Goal: Use online tool/utility: Utilize a website feature to perform a specific function

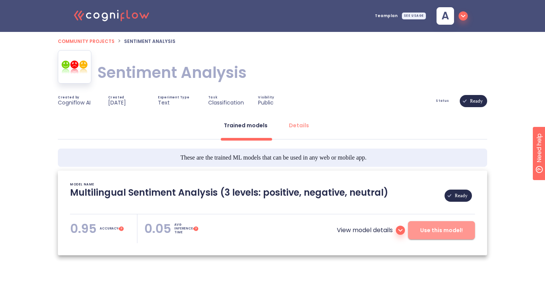
click at [450, 232] on span "Use this model!" at bounding box center [441, 231] width 43 height 10
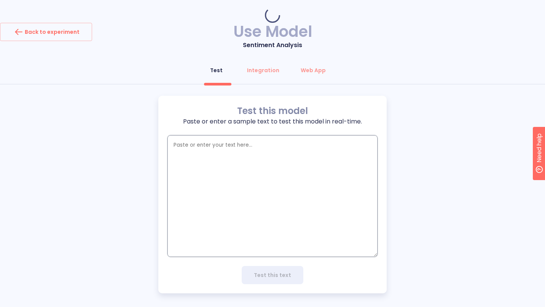
click at [313, 185] on textarea "empty textarea" at bounding box center [272, 196] width 210 height 122
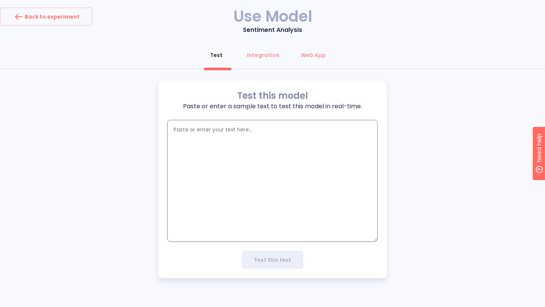
type textarea "x"
type textarea "h"
type textarea "x"
type textarea "ho"
type textarea "x"
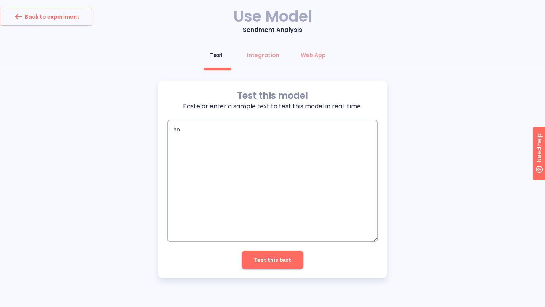
type textarea "hoy"
type textarea "x"
type textarea "hoy"
type textarea "x"
type textarea "hoy m"
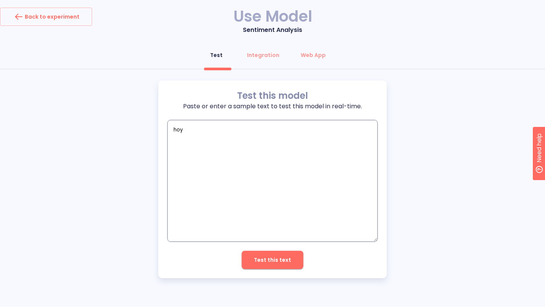
type textarea "x"
type textarea "hoy me"
type textarea "x"
type textarea "hoy me"
type textarea "x"
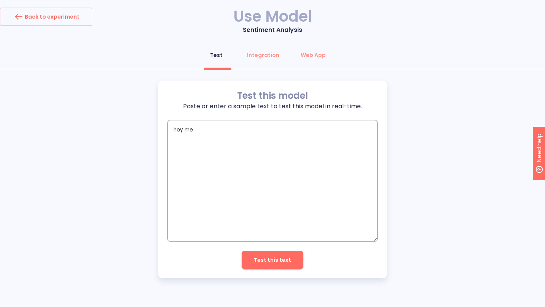
type textarea "hoy me s"
type textarea "x"
type textarea "hoy me si"
type textarea "x"
type textarea "hoy me sie"
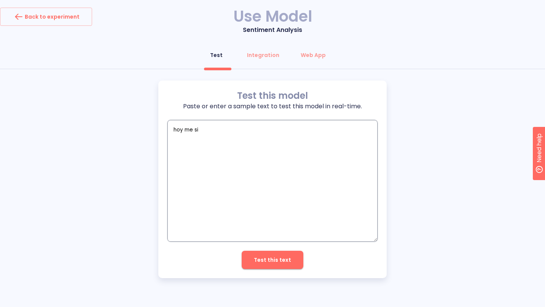
type textarea "x"
type textarea "hoy me sien"
type textarea "x"
type textarea "hoy me sient"
type textarea "x"
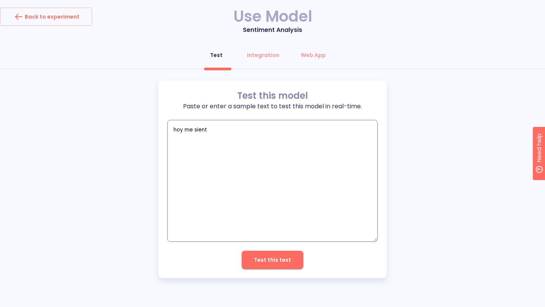
type textarea "hoy me siento"
type textarea "x"
type textarea "hoy me siento"
type textarea "x"
type textarea "hoy me siento e"
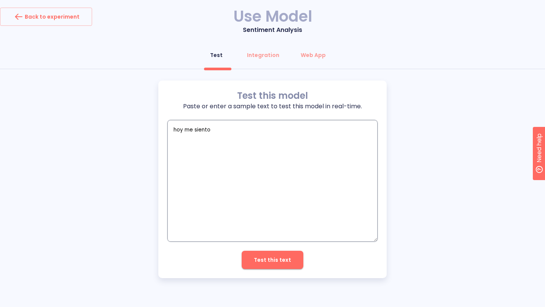
type textarea "x"
type textarea "hoy me siento ej"
type textarea "x"
type textarea "hoy me siento e"
type textarea "x"
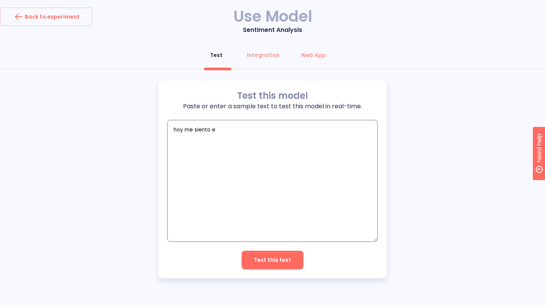
type textarea "hoy me siento"
type textarea "x"
type textarea "hoy me siento m"
type textarea "x"
type textarea "hoy me siento me"
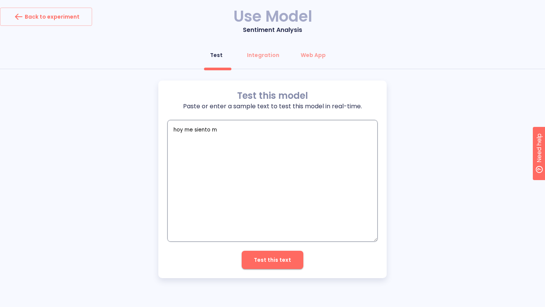
type textarea "x"
type textarea "hoy me siento mej"
type textarea "x"
type textarea "hoy me siento mejo"
type textarea "x"
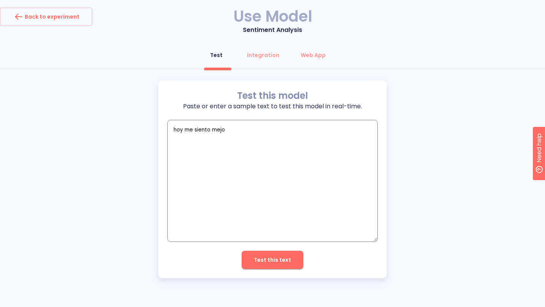
type textarea "hoy me siento mejor"
type textarea "x"
type textarea "hoy me siento mejor"
drag, startPoint x: 294, startPoint y: 258, endPoint x: 287, endPoint y: 252, distance: 9.4
click at [294, 258] on button "Test this text" at bounding box center [273, 260] width 62 height 18
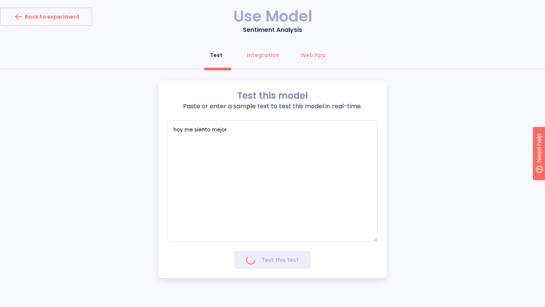
type textarea "x"
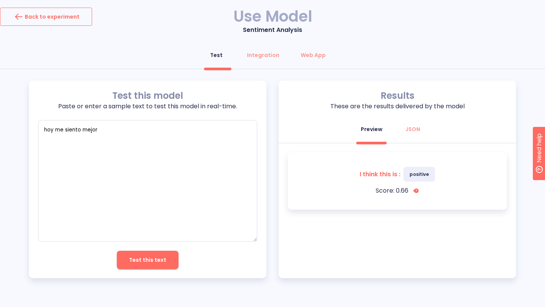
click at [81, 17] on button "Back to experiment" at bounding box center [46, 17] width 92 height 18
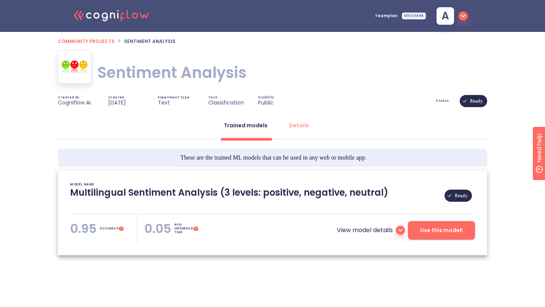
click at [112, 14] on icon ".cls-1{fill:#141624;}.cls-2{fill:#eb5e60;}.cls-3{fill:none;stroke:#eb5e60;strok…" at bounding box center [112, 14] width 84 height 23
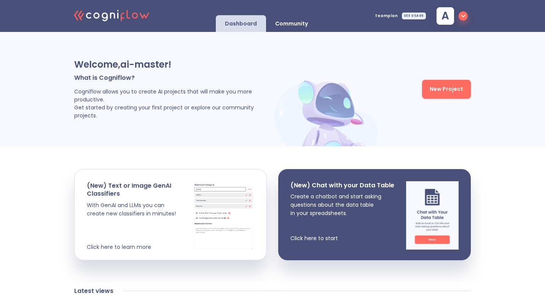
click at [289, 27] on p "Community" at bounding box center [291, 23] width 33 height 7
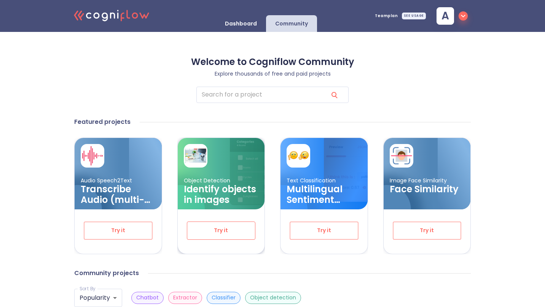
click at [233, 226] on span "Try it" at bounding box center [221, 231] width 44 height 10
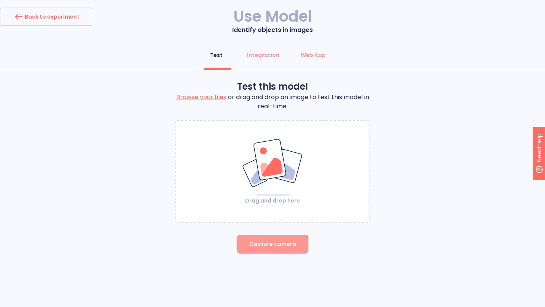
click at [258, 250] on button "Capture camera" at bounding box center [272, 244] width 71 height 18
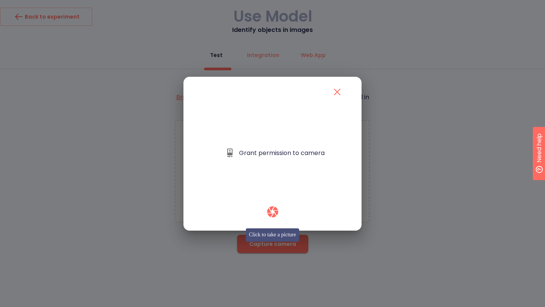
click at [272, 211] on icon "button" at bounding box center [272, 211] width 13 height 13
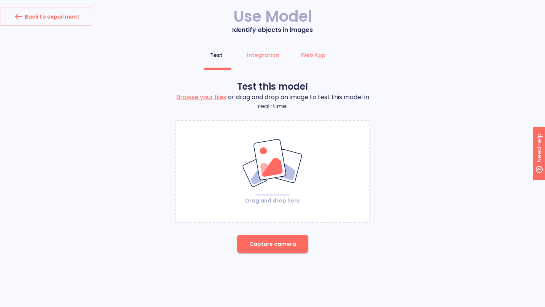
click at [285, 241] on span "Capture camera" at bounding box center [272, 245] width 47 height 10
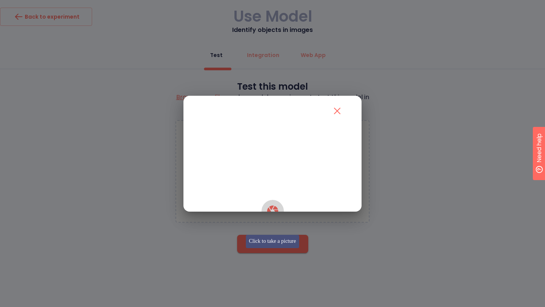
click at [275, 216] on icon "button" at bounding box center [272, 210] width 11 height 11
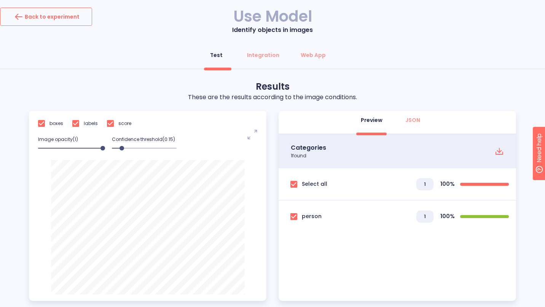
click at [68, 12] on div "Back to experiment" at bounding box center [46, 17] width 67 height 12
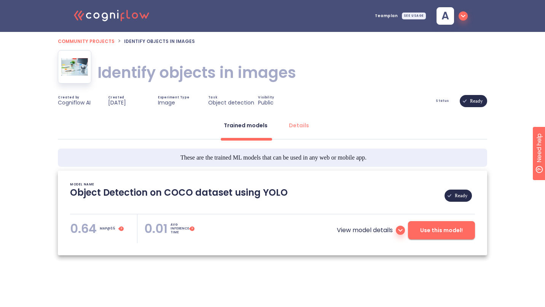
click at [103, 17] on icon at bounding box center [105, 17] width 6 height 9
